Goal: Task Accomplishment & Management: Use online tool/utility

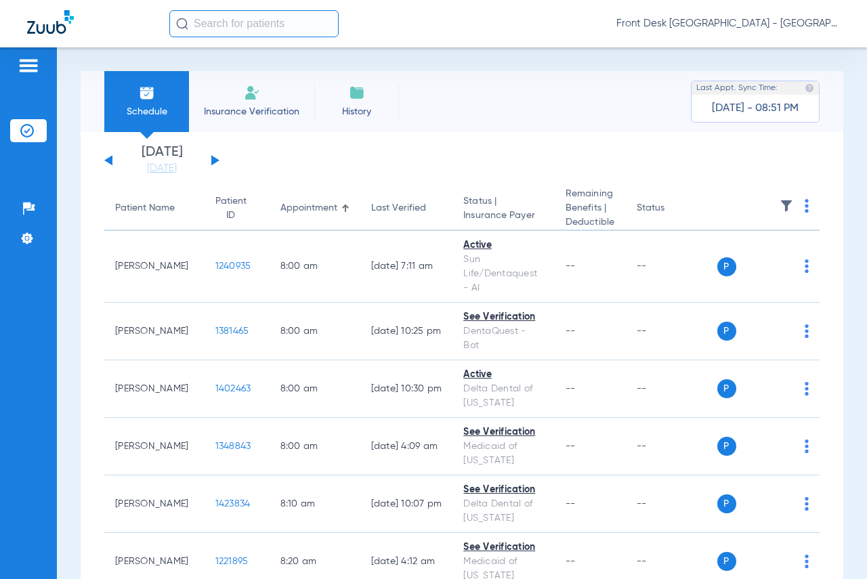
click at [213, 159] on button at bounding box center [215, 160] width 8 height 10
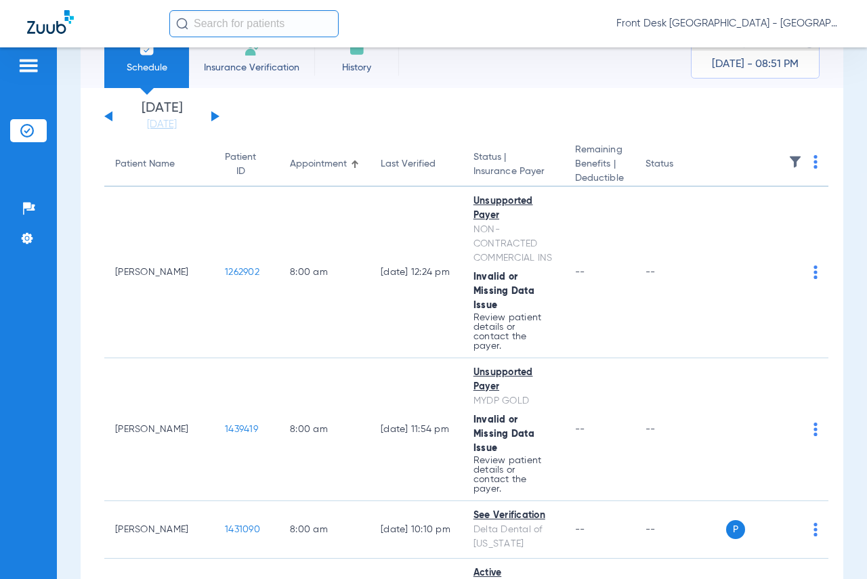
scroll to position [68, 0]
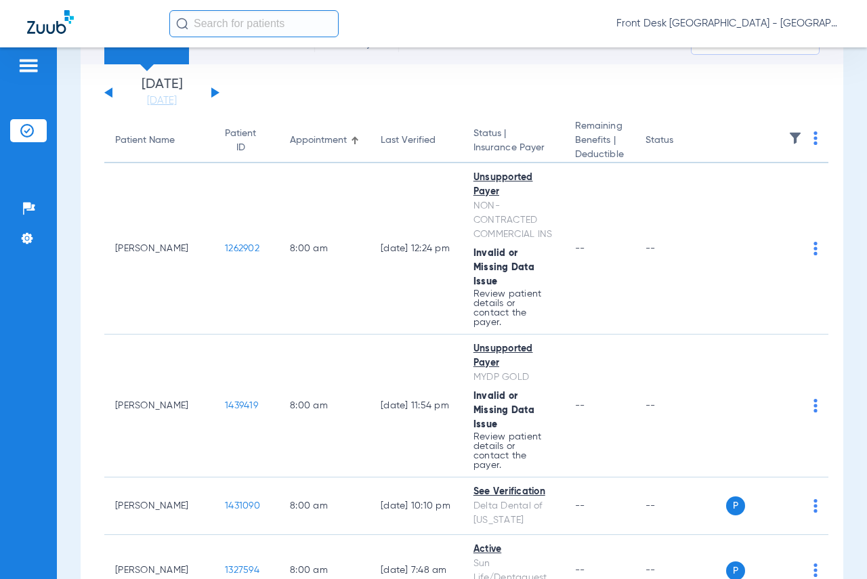
click at [788, 139] on img at bounding box center [795, 138] width 14 height 14
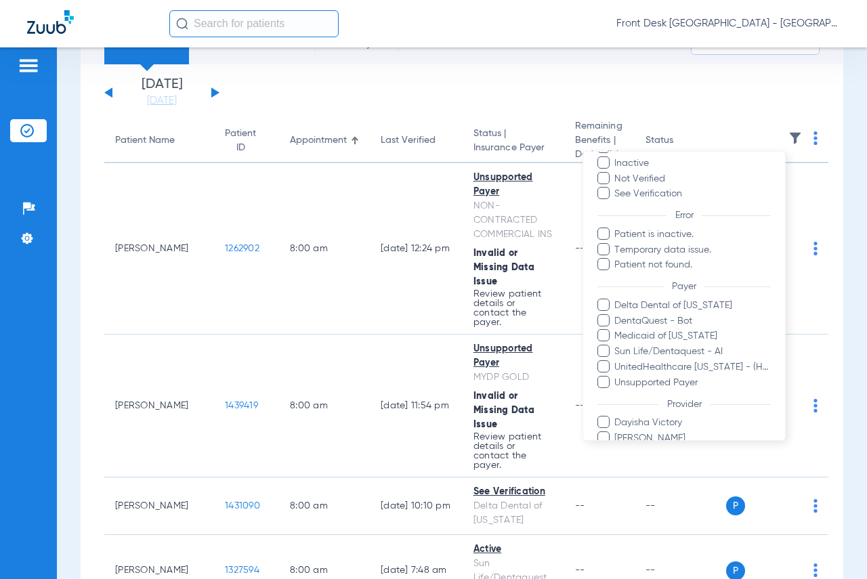
click at [709, 84] on div at bounding box center [433, 289] width 867 height 579
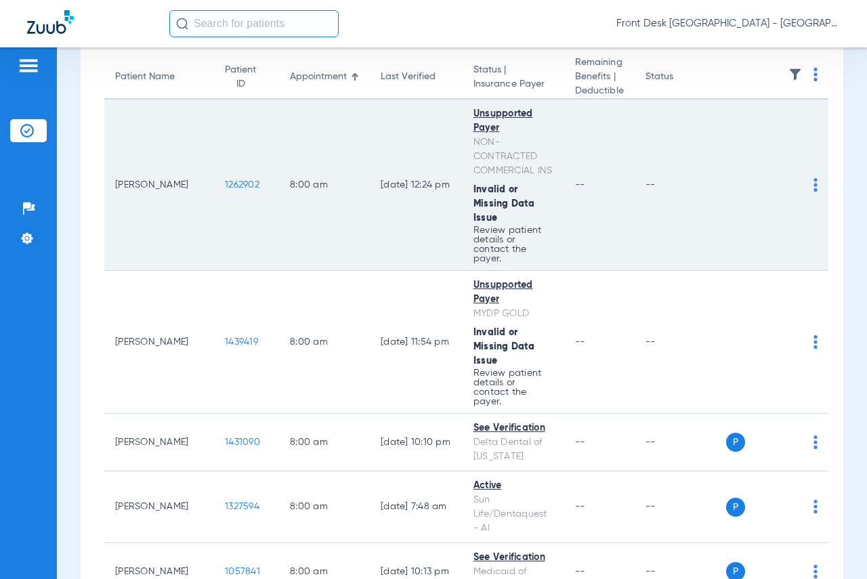
scroll to position [0, 0]
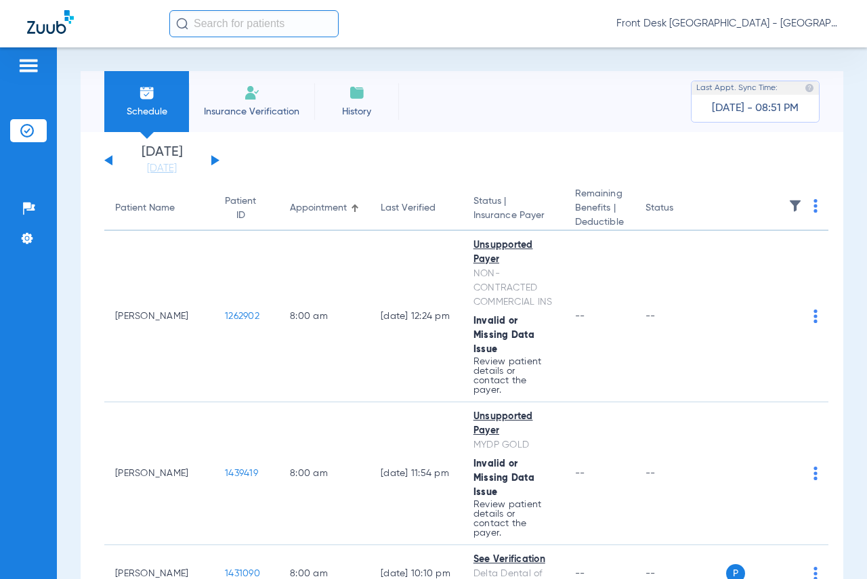
click at [788, 205] on img at bounding box center [795, 206] width 14 height 14
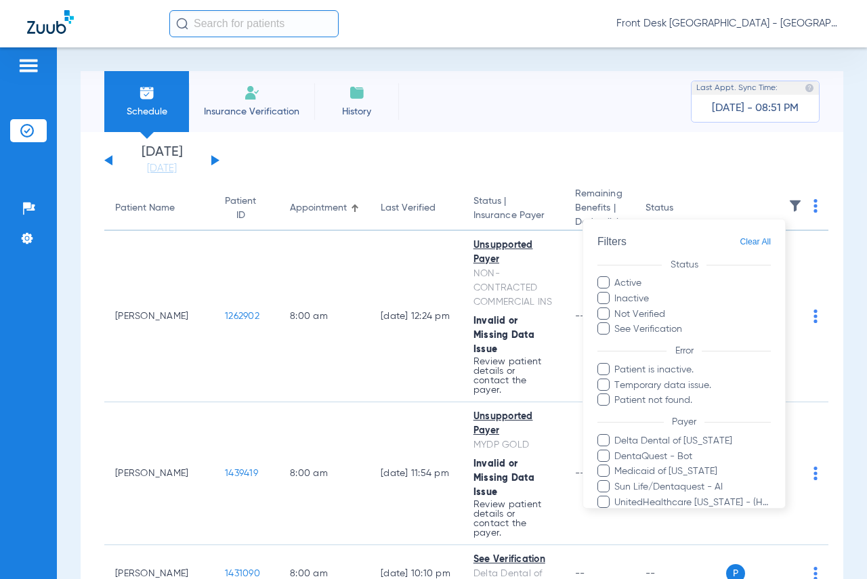
scroll to position [174, 0]
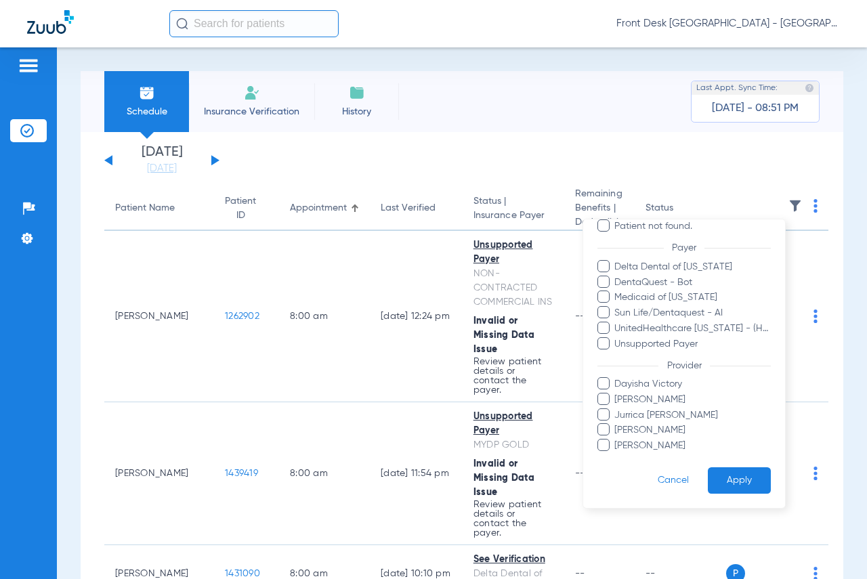
click at [604, 383] on span at bounding box center [603, 383] width 12 height 12
click at [617, 393] on input "Dayisha Victory" at bounding box center [617, 393] width 0 height 0
click at [727, 481] on button "Apply" at bounding box center [738, 480] width 63 height 26
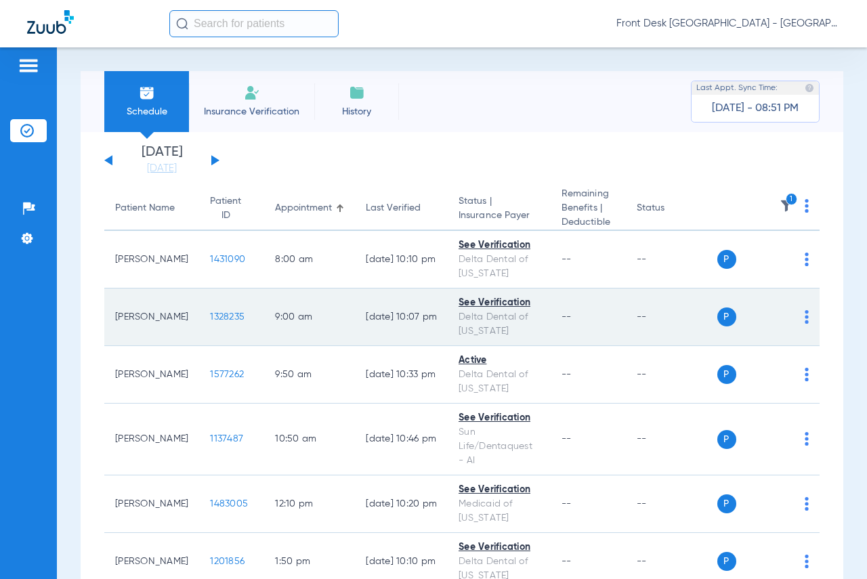
click at [210, 313] on span "1328235" at bounding box center [227, 316] width 35 height 9
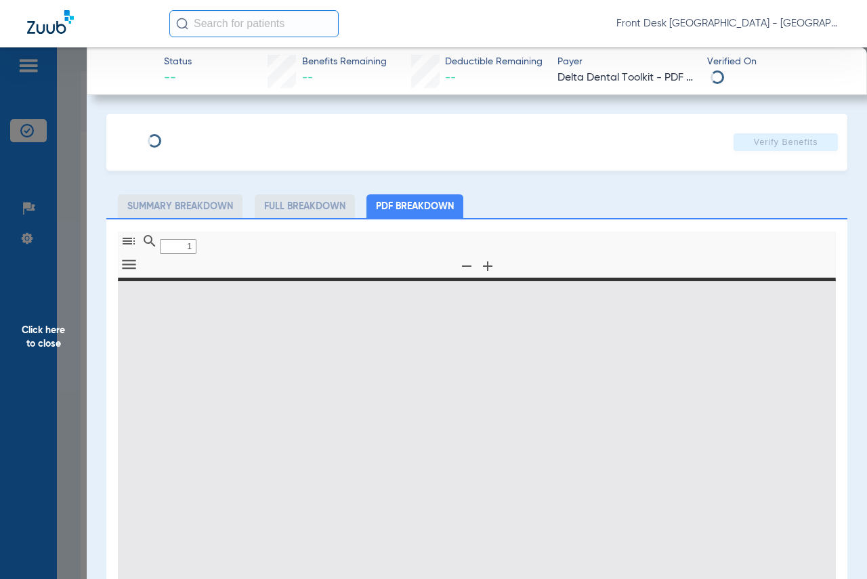
type input "0"
select select "page-width"
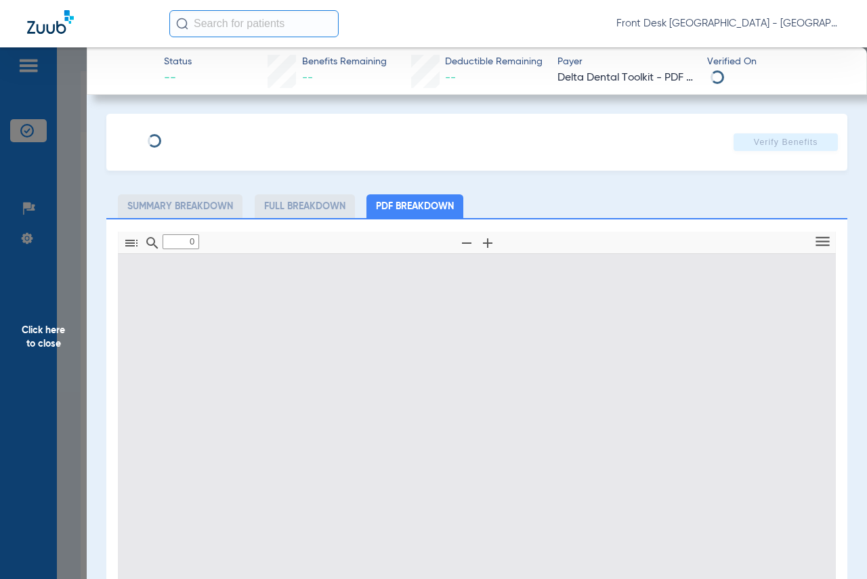
type input "1"
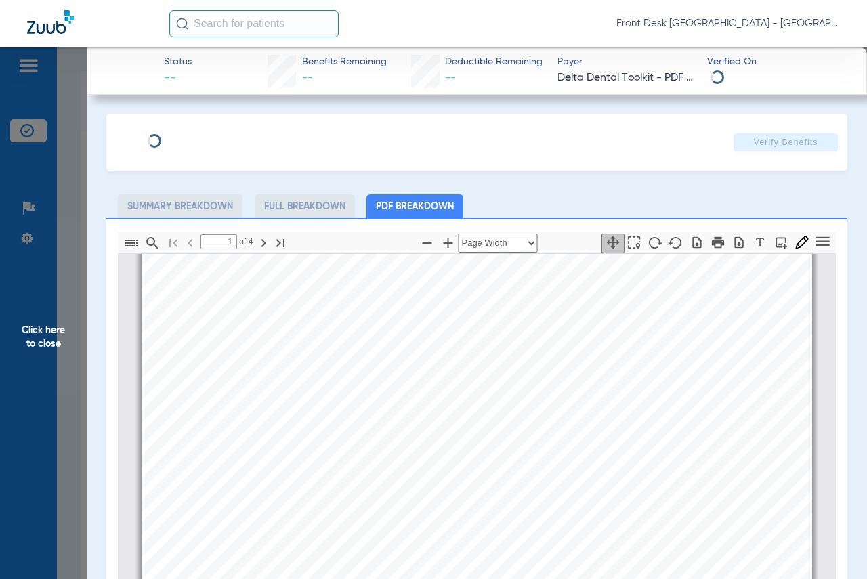
scroll to position [196, 0]
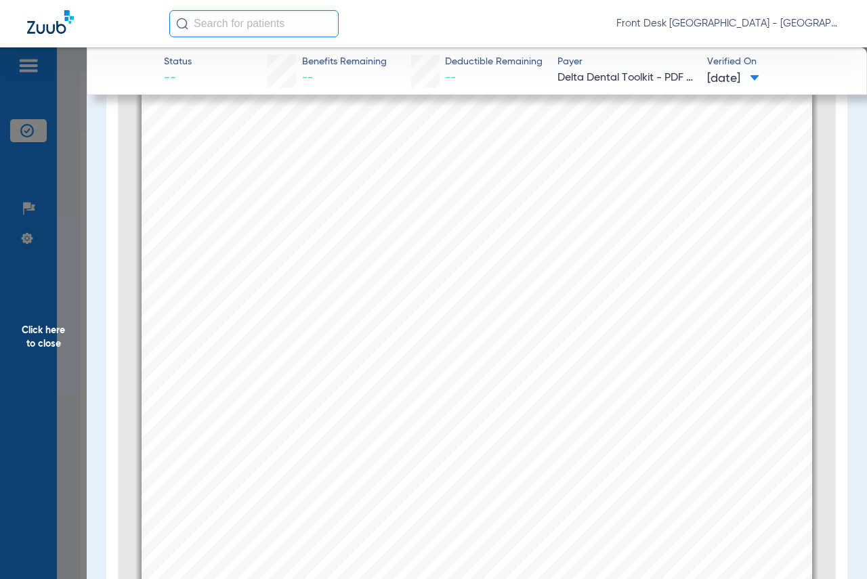
click at [46, 330] on span "Click here to close" at bounding box center [43, 336] width 87 height 579
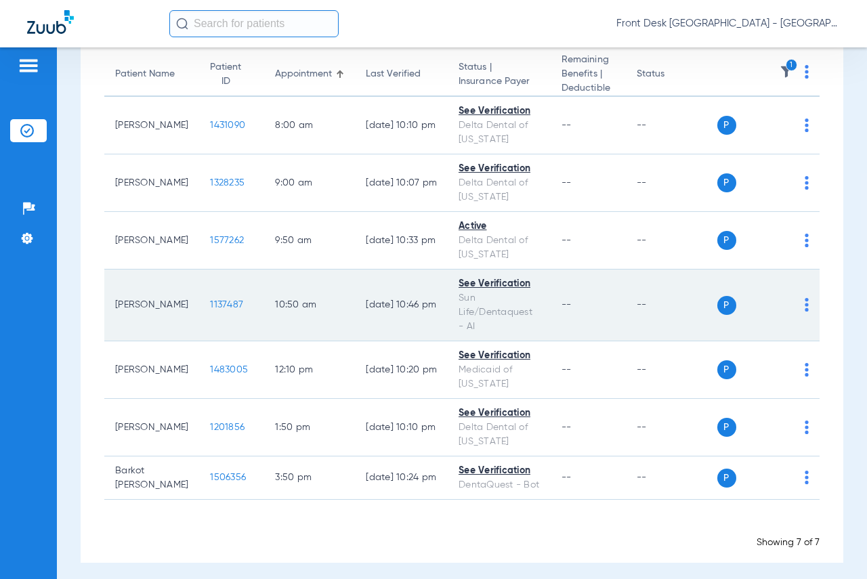
scroll to position [135, 0]
click at [210, 301] on span "1137487" at bounding box center [226, 303] width 33 height 9
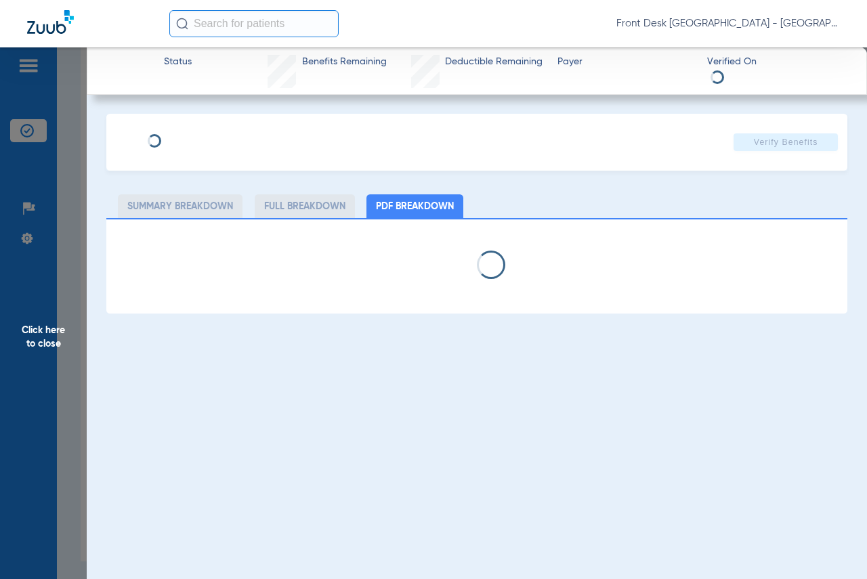
select select "page-width"
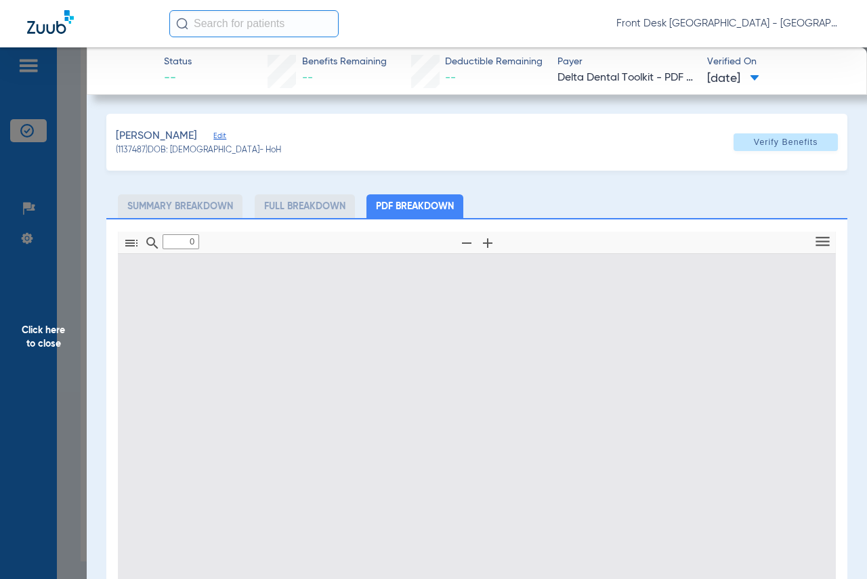
type input "1"
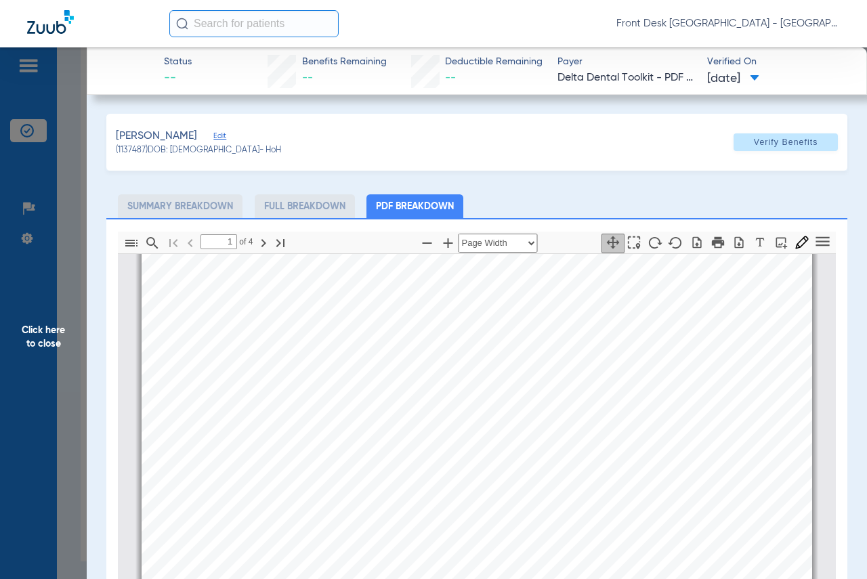
scroll to position [7, 0]
click at [44, 341] on span "Click here to close" at bounding box center [43, 336] width 87 height 579
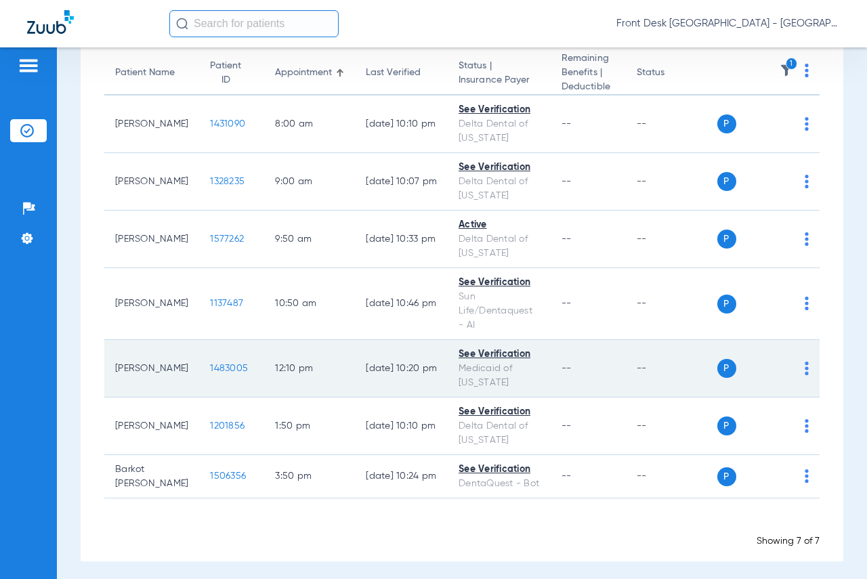
click at [212, 366] on span "1483005" at bounding box center [229, 368] width 38 height 9
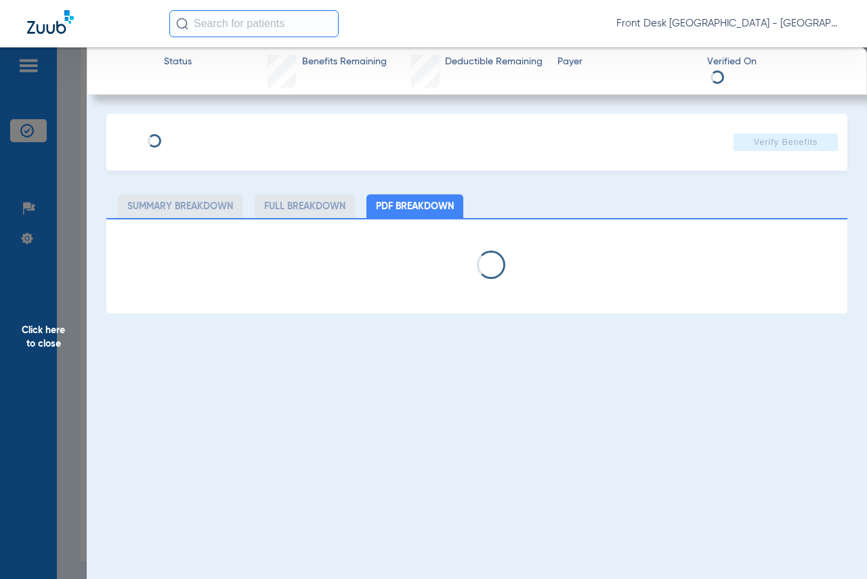
select select "page-width"
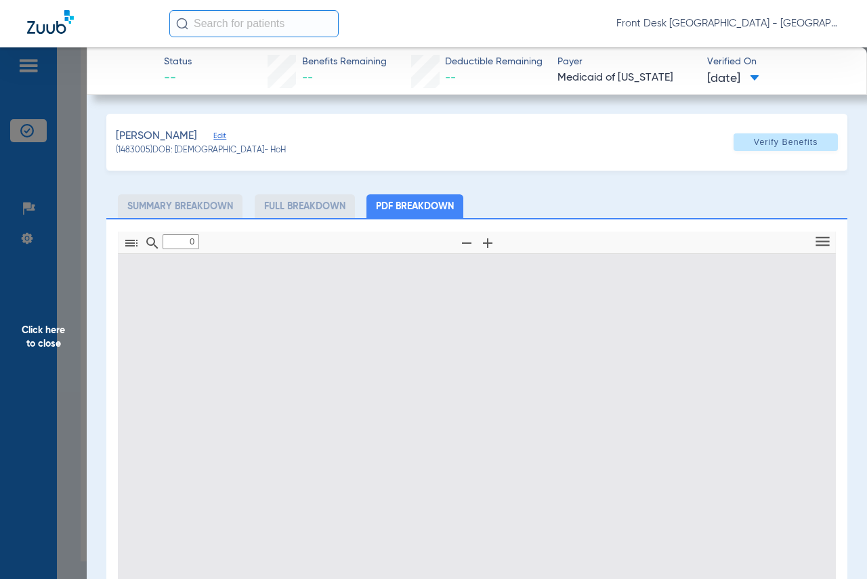
type input "1"
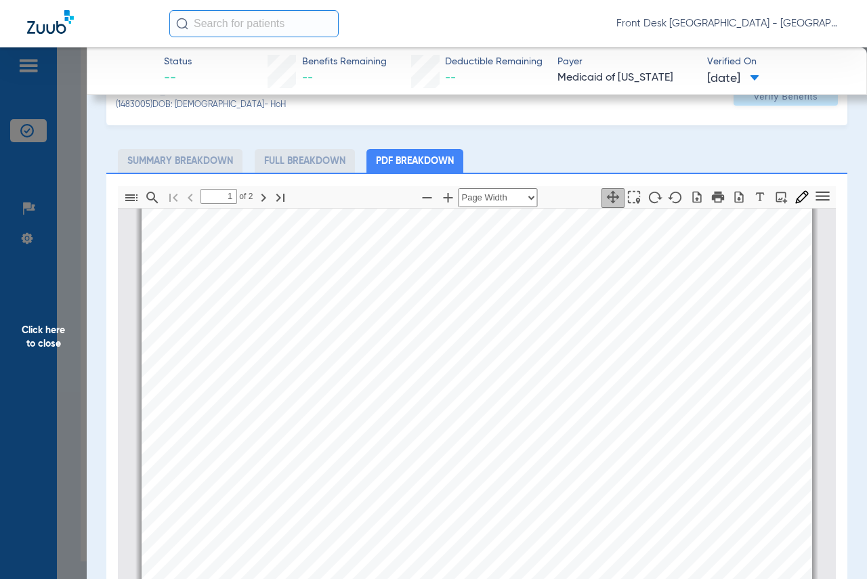
scroll to position [68, 0]
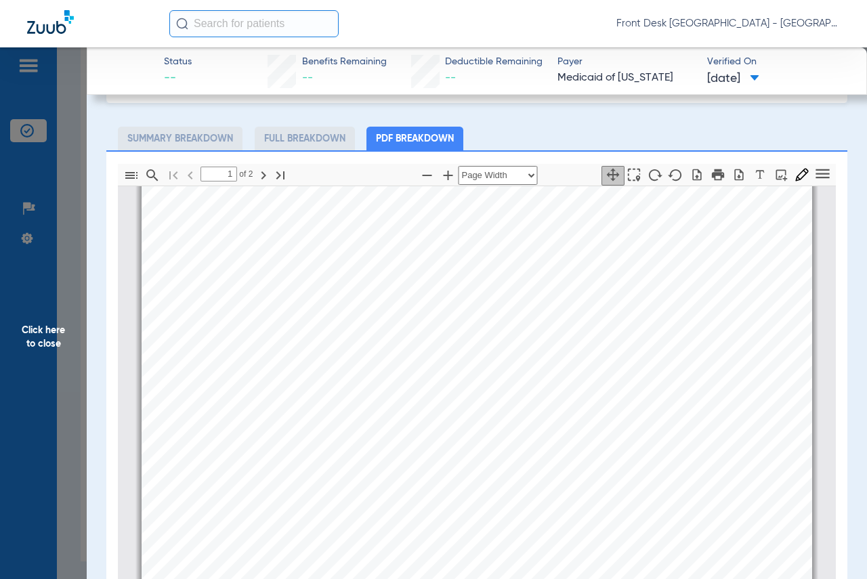
click at [32, 330] on span "Click here to close" at bounding box center [43, 336] width 87 height 579
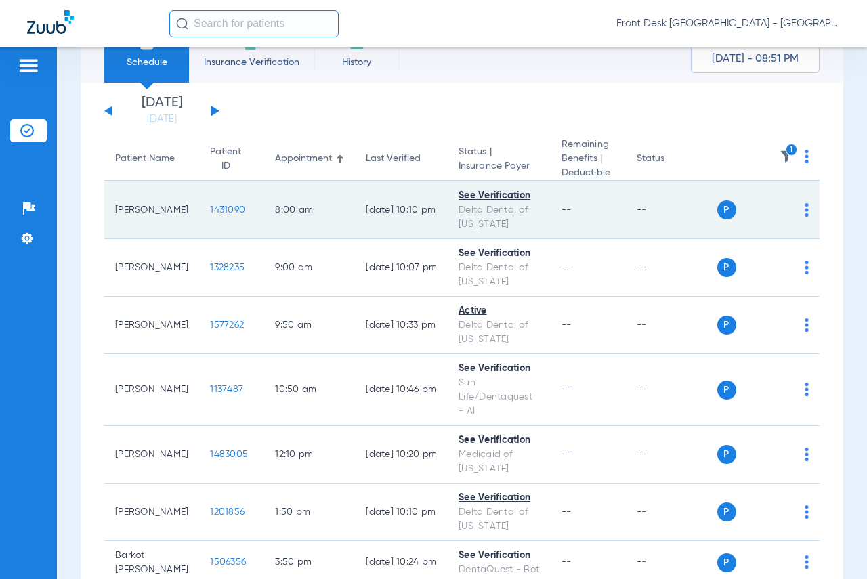
scroll to position [0, 0]
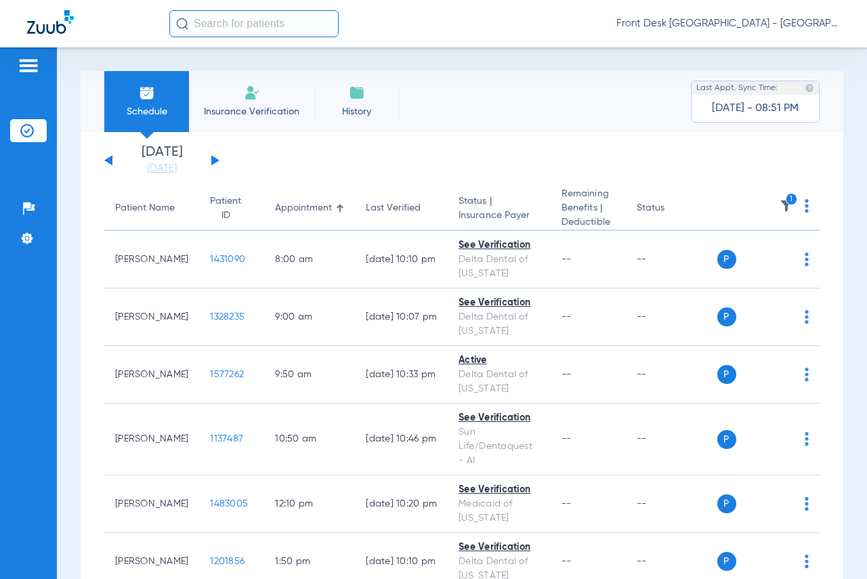
click at [779, 200] on img at bounding box center [786, 206] width 14 height 14
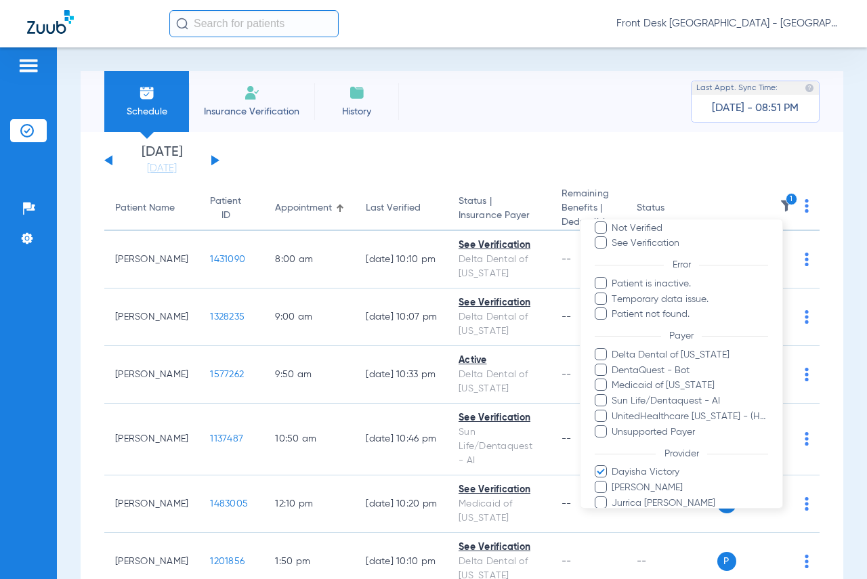
scroll to position [174, 0]
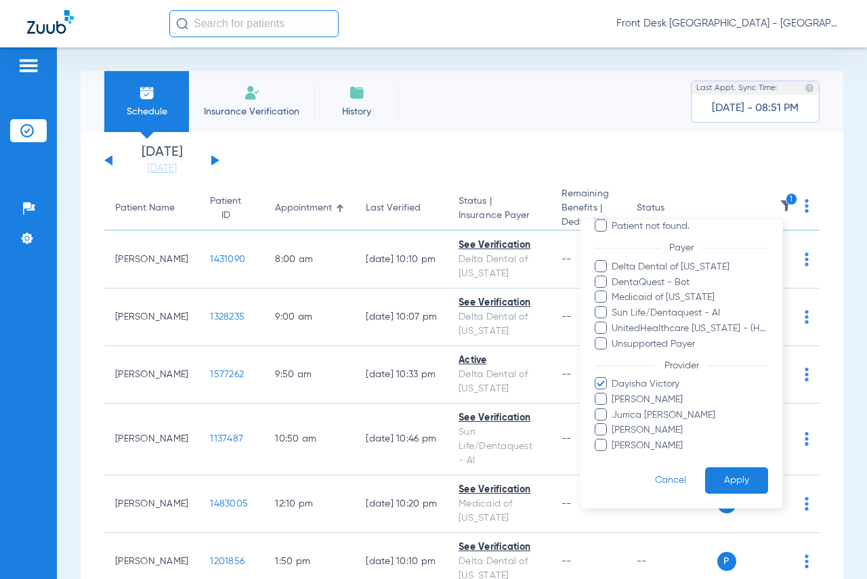
click at [602, 383] on span at bounding box center [600, 383] width 12 height 12
click at [613, 393] on input "Dayisha Victory" at bounding box center [613, 393] width 0 height 0
click at [599, 432] on span at bounding box center [600, 429] width 12 height 12
click at [613, 439] on input "[PERSON_NAME]" at bounding box center [613, 439] width 0 height 0
click at [727, 483] on button "Apply" at bounding box center [736, 480] width 63 height 26
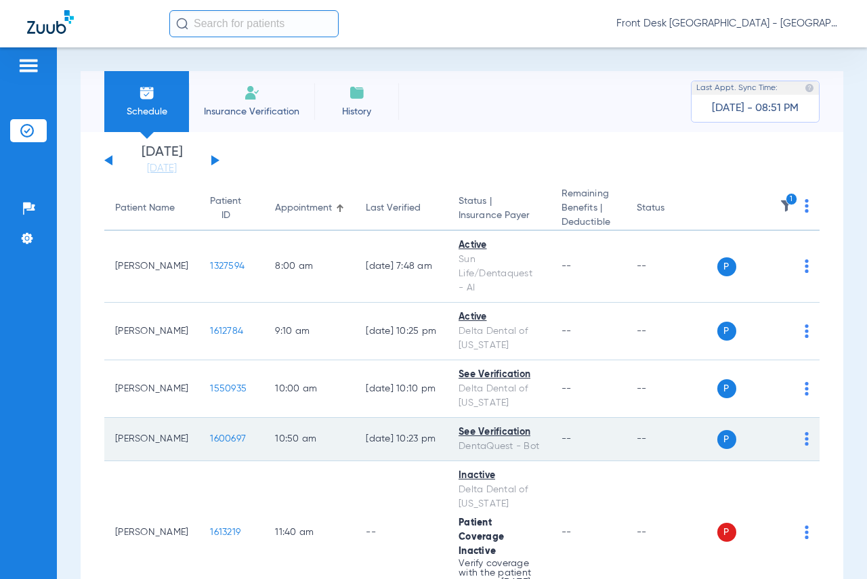
click at [210, 442] on span "1600697" at bounding box center [228, 438] width 36 height 9
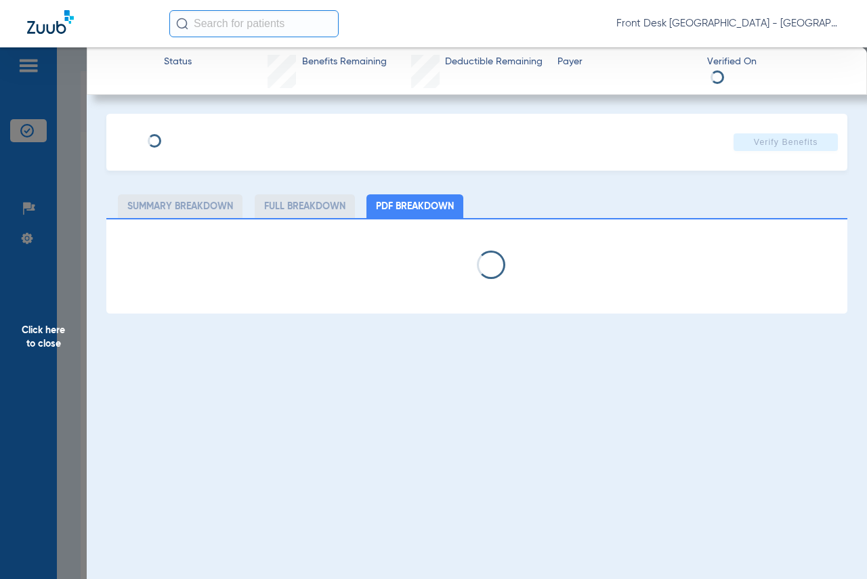
select select "page-width"
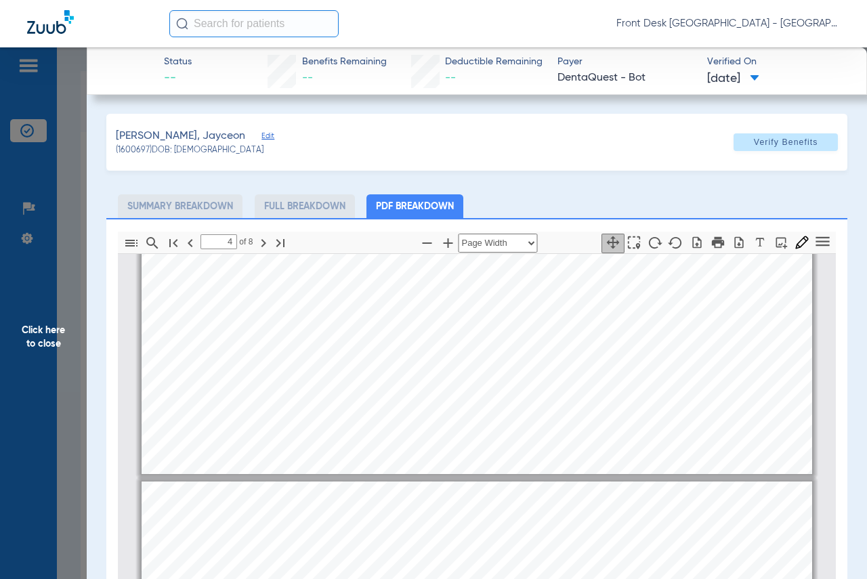
scroll to position [1022, 0]
type input "3"
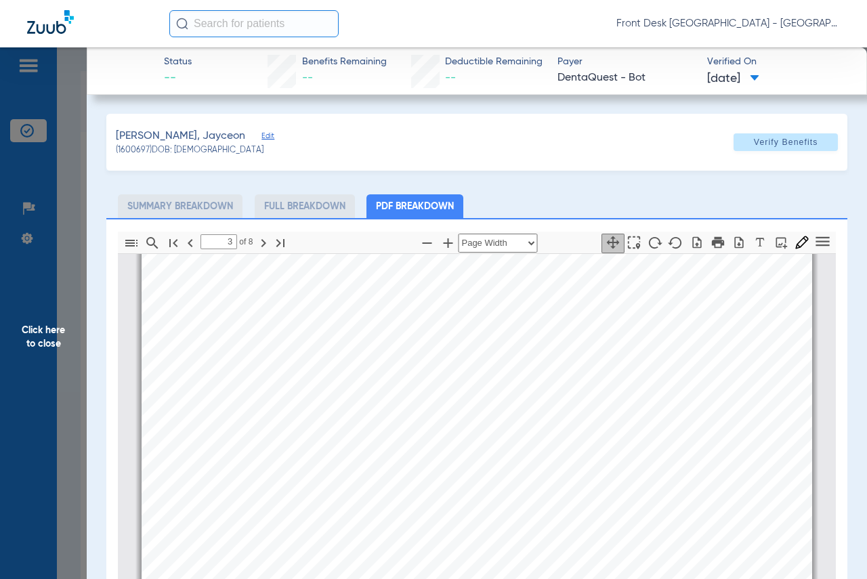
click at [48, 343] on span "Click here to close" at bounding box center [43, 336] width 87 height 579
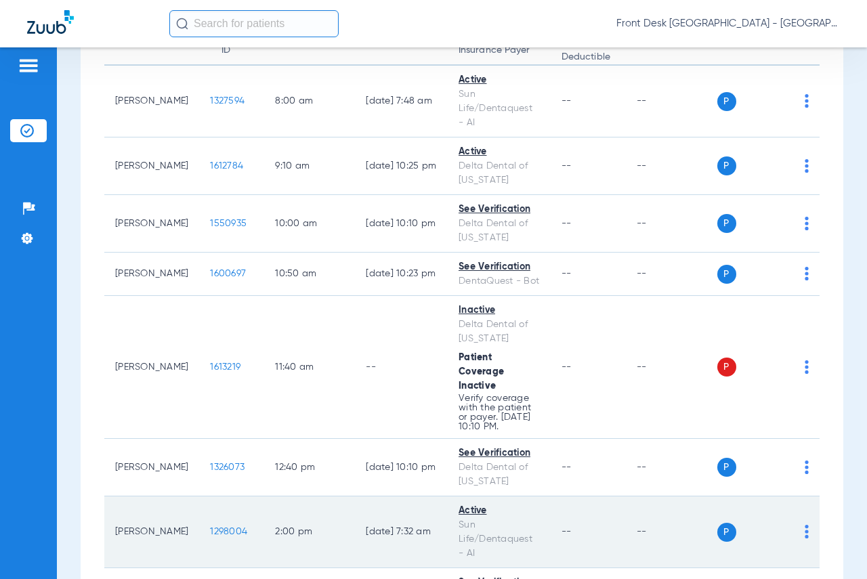
scroll to position [328, 0]
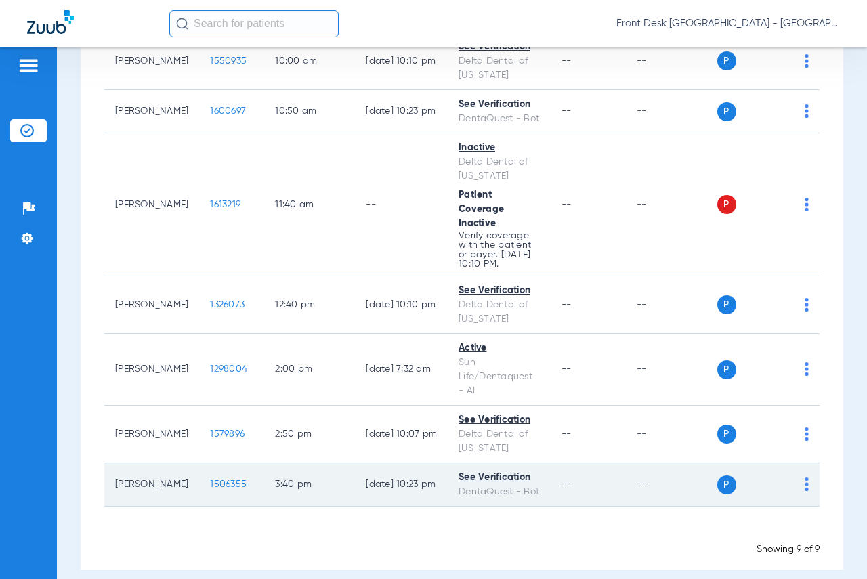
click at [210, 479] on span "1506355" at bounding box center [228, 483] width 37 height 9
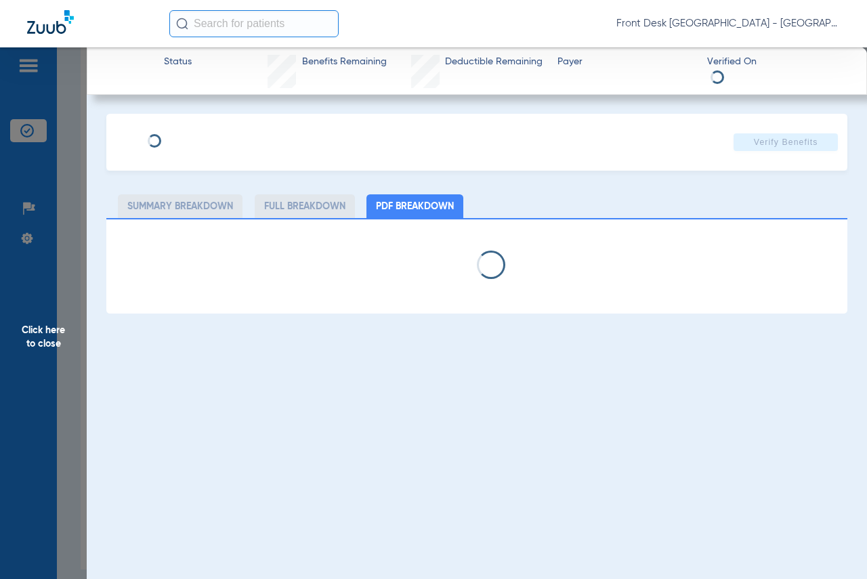
select select "page-width"
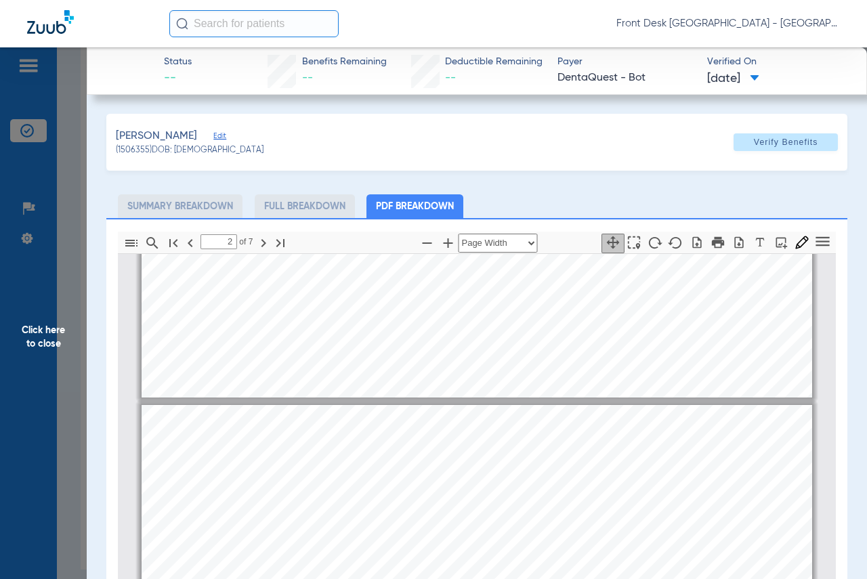
scroll to position [413, 0]
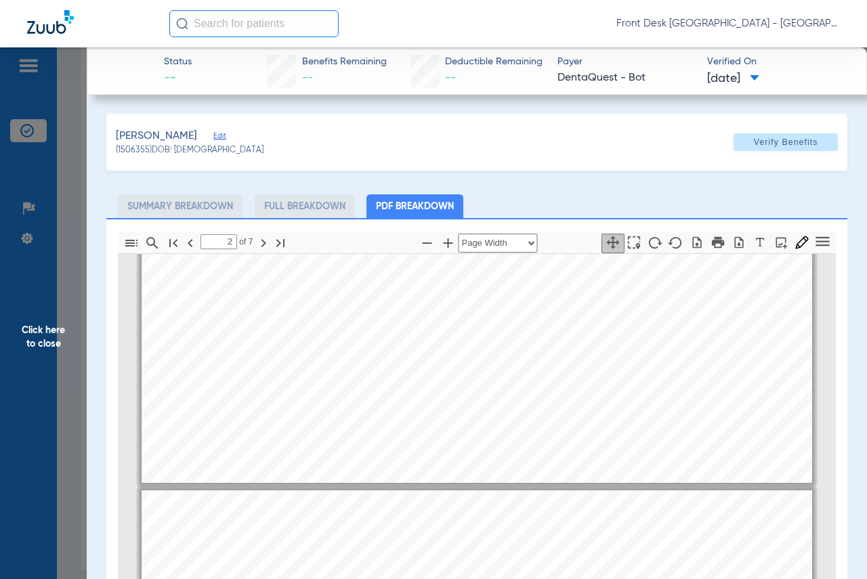
type input "3"
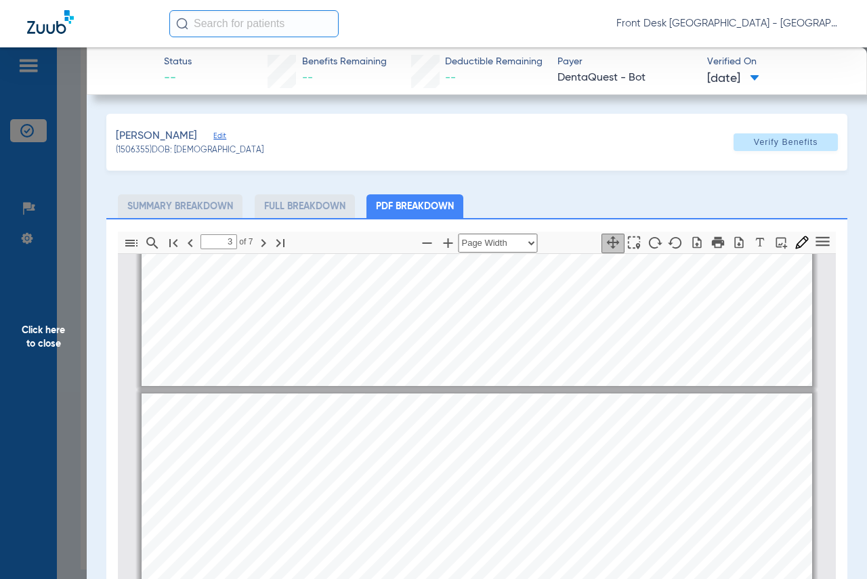
scroll to position [887, 0]
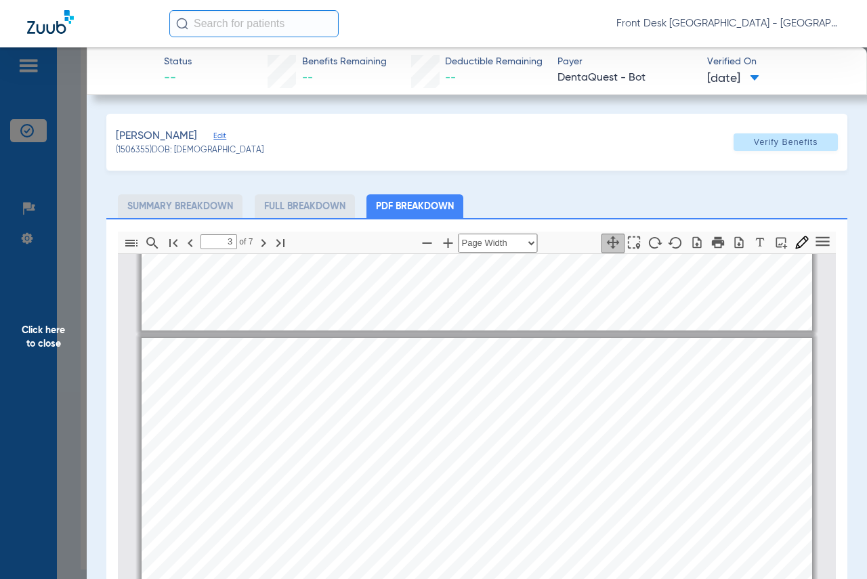
click at [45, 343] on span "Click here to close" at bounding box center [43, 336] width 87 height 579
